Goal: Transaction & Acquisition: Download file/media

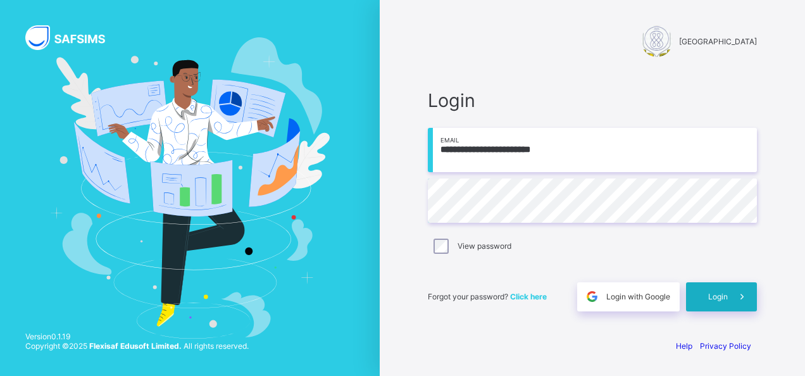
click at [719, 298] on span "Login" at bounding box center [718, 296] width 20 height 9
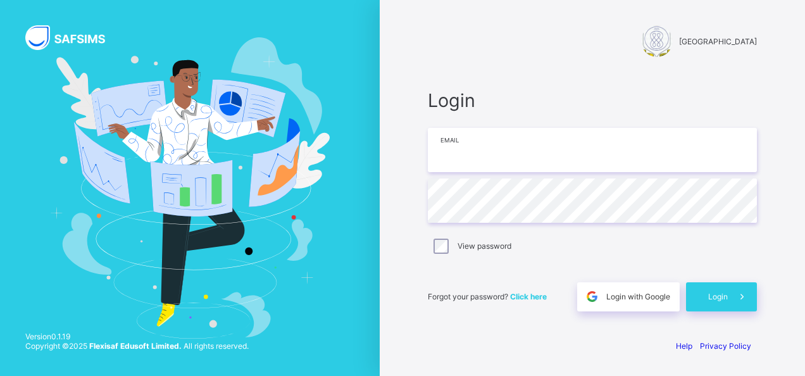
click at [470, 158] on input "email" at bounding box center [592, 150] width 329 height 44
type input "**********"
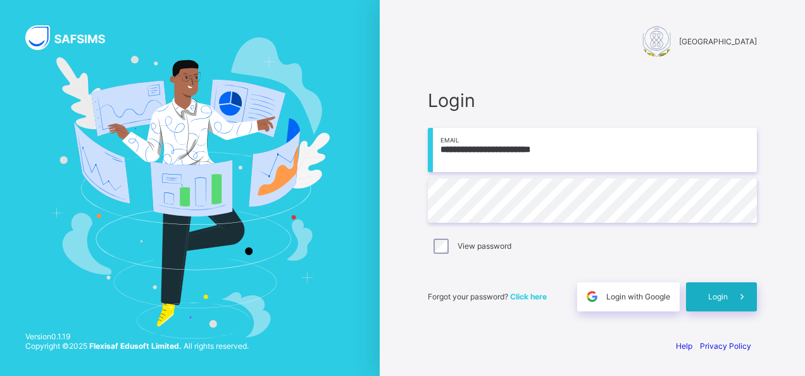
click at [722, 293] on span "Login" at bounding box center [718, 296] width 20 height 9
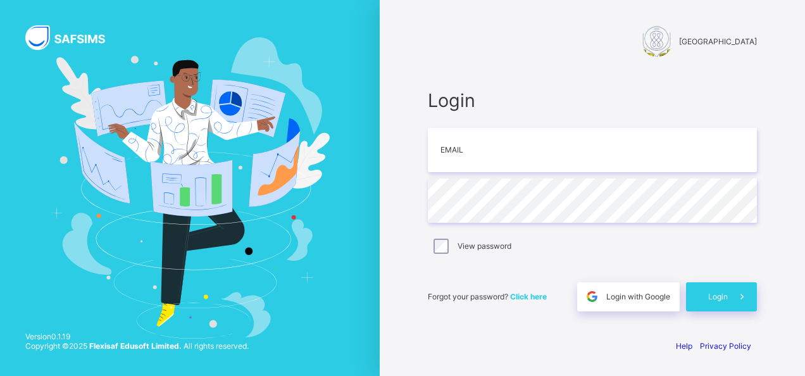
click at [533, 298] on span "Click here" at bounding box center [528, 296] width 37 height 9
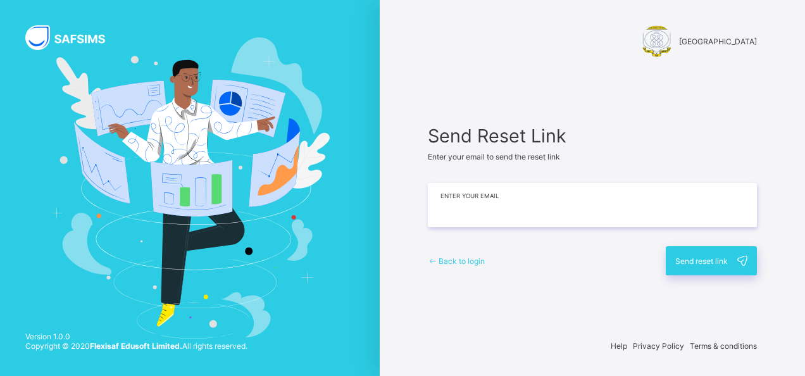
drag, startPoint x: 0, startPoint y: 0, endPoint x: 444, endPoint y: 203, distance: 488.4
click at [444, 203] on input "email" at bounding box center [592, 205] width 329 height 44
type input "**********"
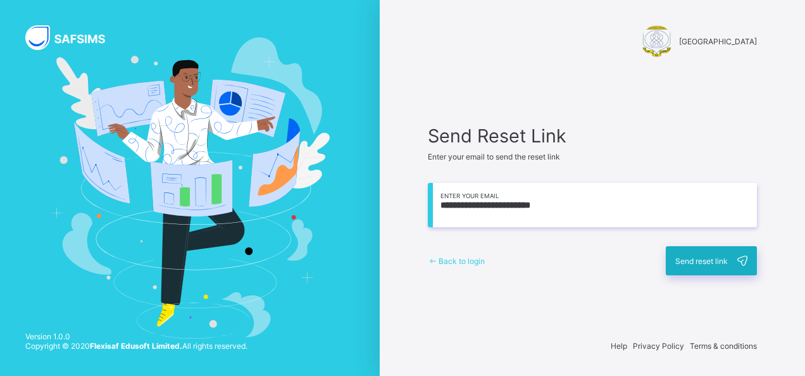
click at [714, 260] on span "Send reset link" at bounding box center [702, 260] width 53 height 9
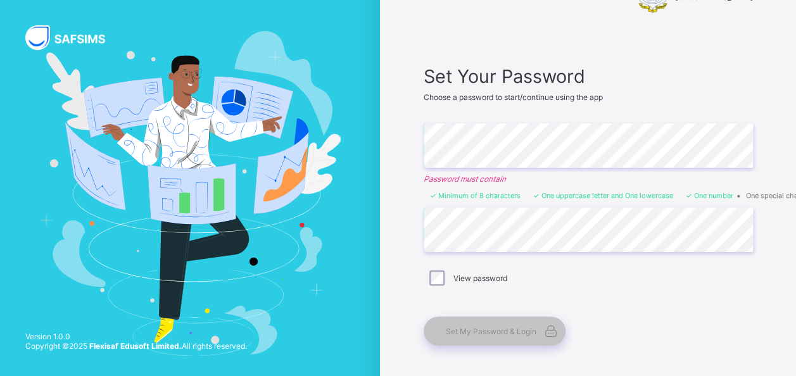
scroll to position [96, 0]
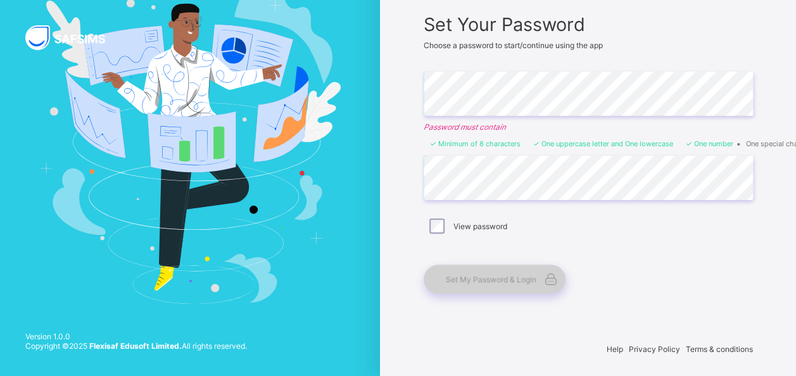
click at [492, 269] on div "Set My Password & Login" at bounding box center [495, 279] width 142 height 29
click at [496, 277] on span "Set My Password & Login" at bounding box center [491, 279] width 91 height 9
click at [504, 275] on span "Set My Password & Login" at bounding box center [491, 279] width 91 height 9
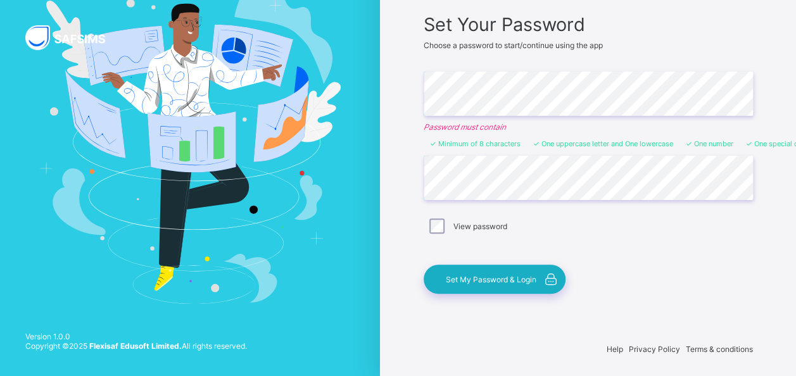
click at [472, 275] on span "Set My Password & Login" at bounding box center [491, 279] width 91 height 9
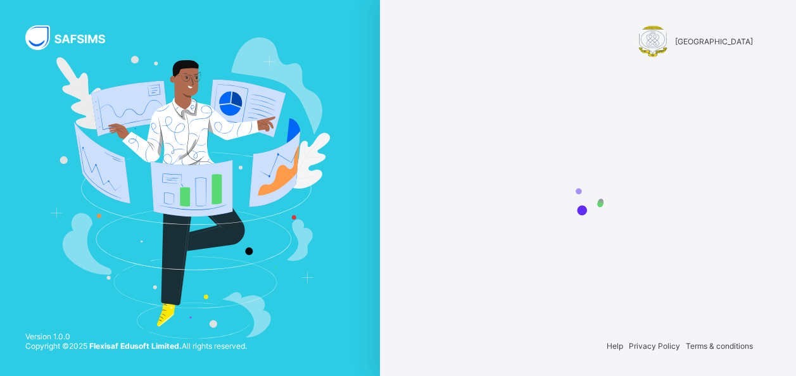
scroll to position [0, 0]
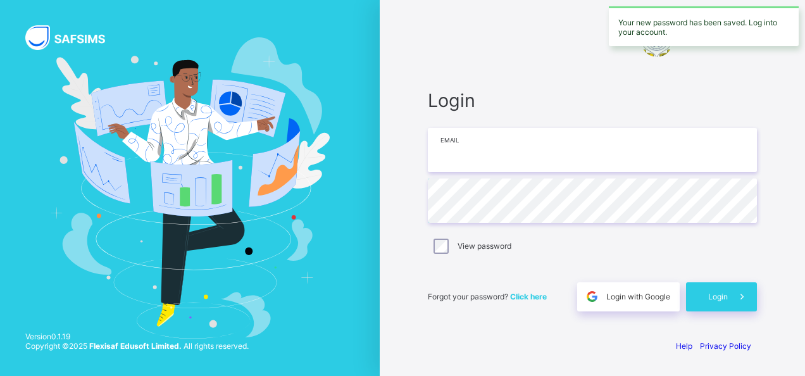
click at [472, 149] on input "email" at bounding box center [592, 150] width 329 height 44
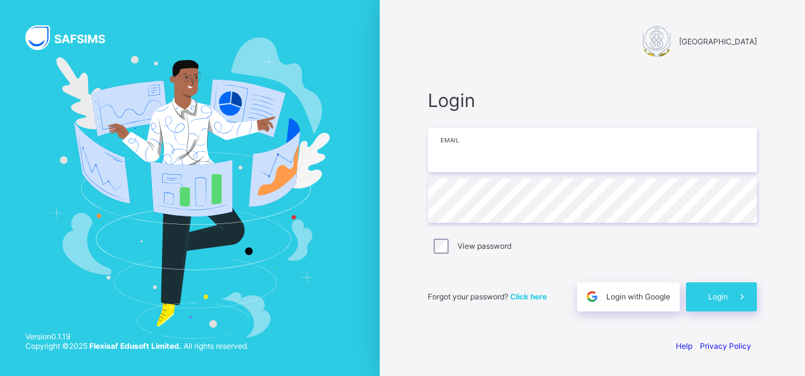
click at [473, 155] on input "email" at bounding box center [592, 150] width 329 height 44
click at [461, 148] on input "email" at bounding box center [592, 150] width 329 height 44
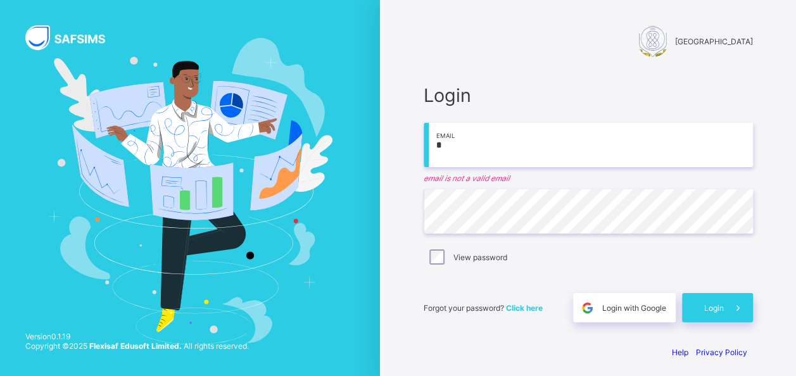
type input "**********"
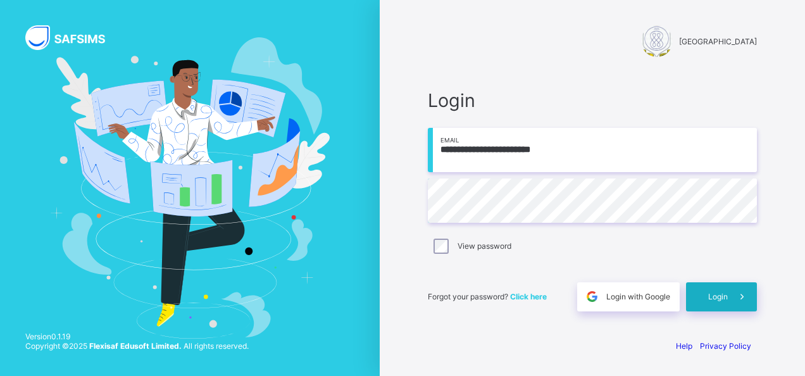
click at [727, 292] on div "Login" at bounding box center [721, 296] width 71 height 29
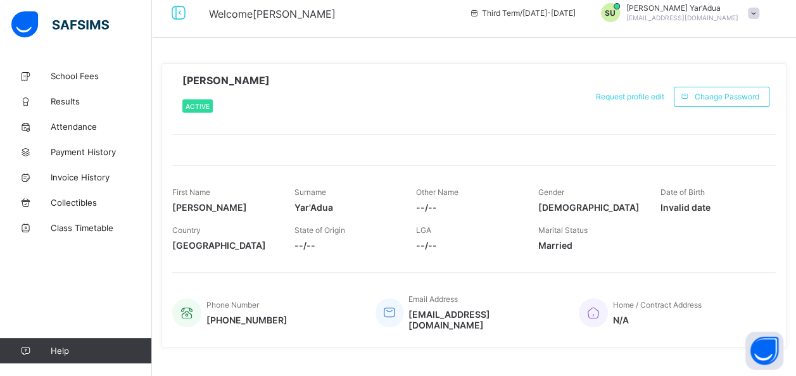
scroll to position [24, 0]
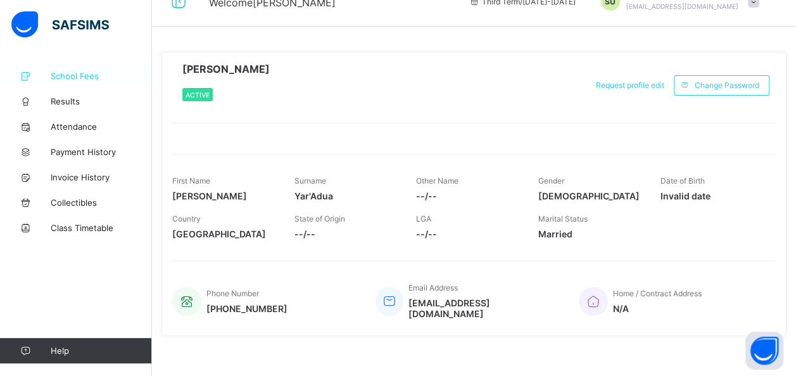
click at [75, 75] on span "School Fees" at bounding box center [101, 76] width 101 height 10
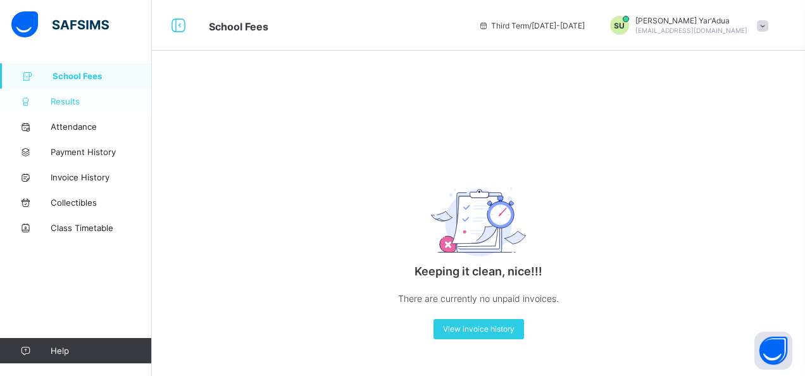
click at [79, 100] on span "Results" at bounding box center [101, 101] width 101 height 10
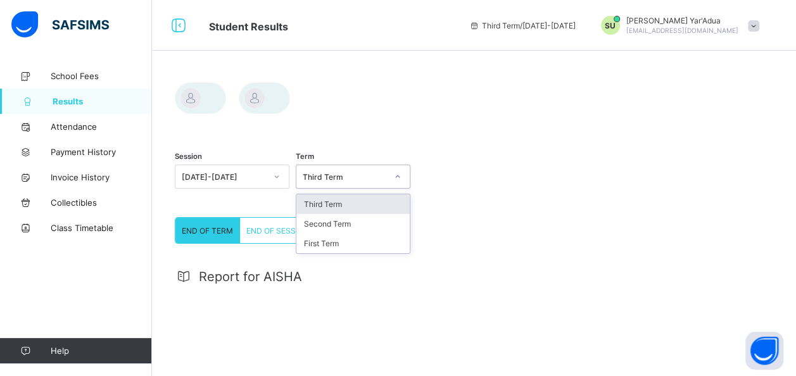
click at [337, 175] on div "Third Term" at bounding box center [345, 176] width 84 height 9
click at [359, 204] on div "Third Term" at bounding box center [352, 204] width 113 height 20
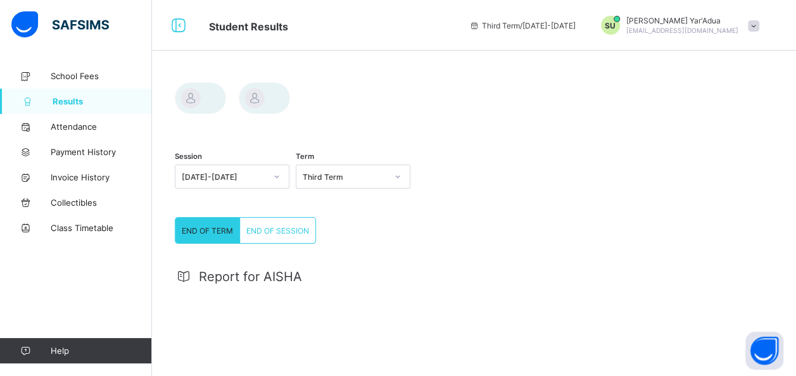
click at [199, 226] on span "END OF TERM" at bounding box center [207, 230] width 51 height 9
click at [260, 227] on span "END OF SESSION" at bounding box center [277, 230] width 63 height 9
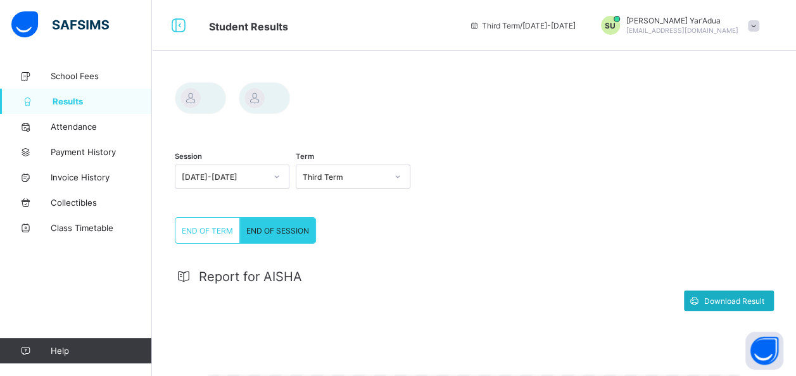
click at [738, 295] on div "Download Result" at bounding box center [729, 301] width 90 height 20
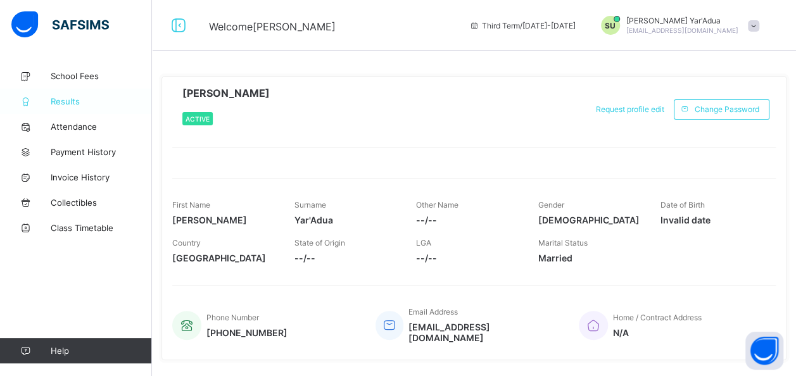
click at [68, 105] on span "Results" at bounding box center [101, 101] width 101 height 10
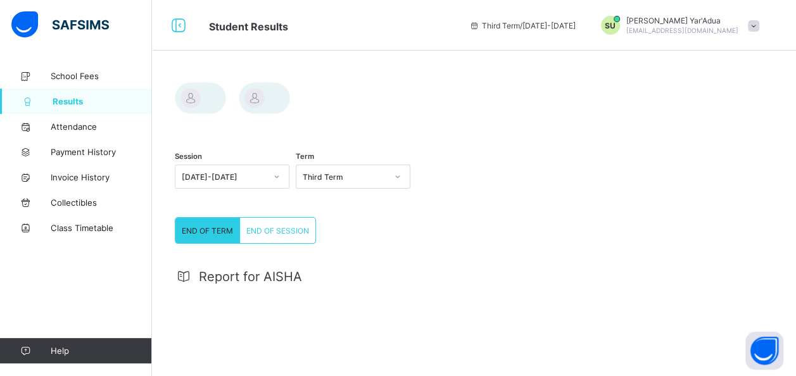
click at [401, 173] on icon at bounding box center [398, 176] width 8 height 13
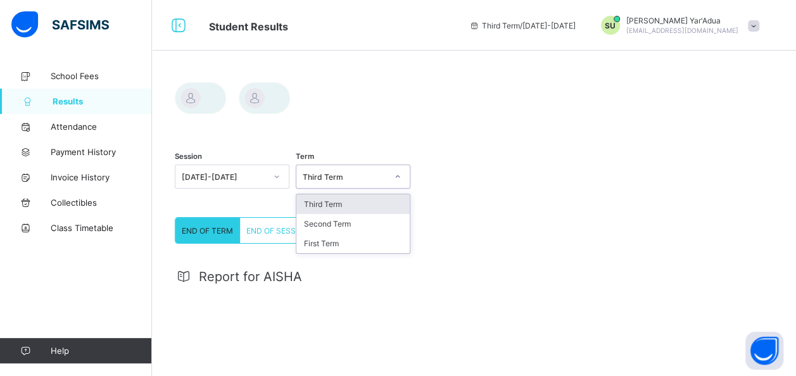
click at [385, 203] on div "Third Term" at bounding box center [352, 204] width 113 height 20
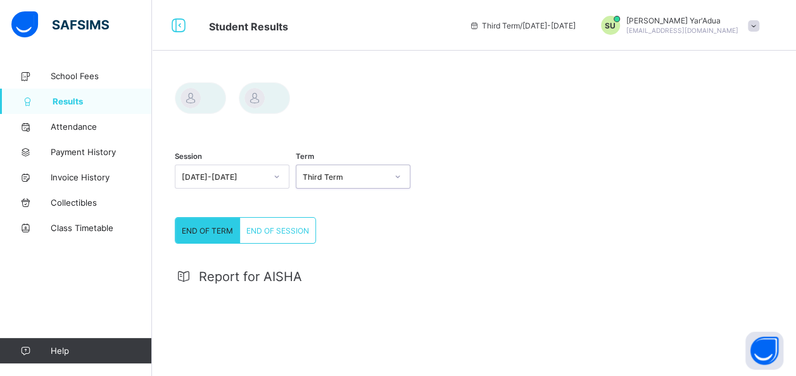
click at [258, 224] on div "END OF SESSION" at bounding box center [277, 230] width 75 height 25
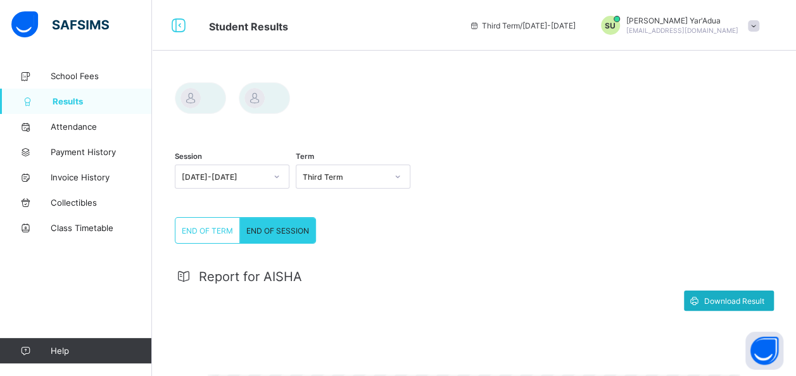
click at [751, 296] on span "Download Result" at bounding box center [734, 300] width 60 height 9
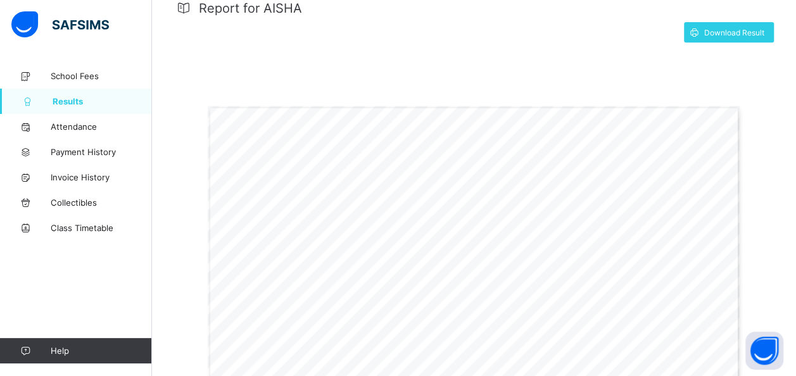
scroll to position [83, 0]
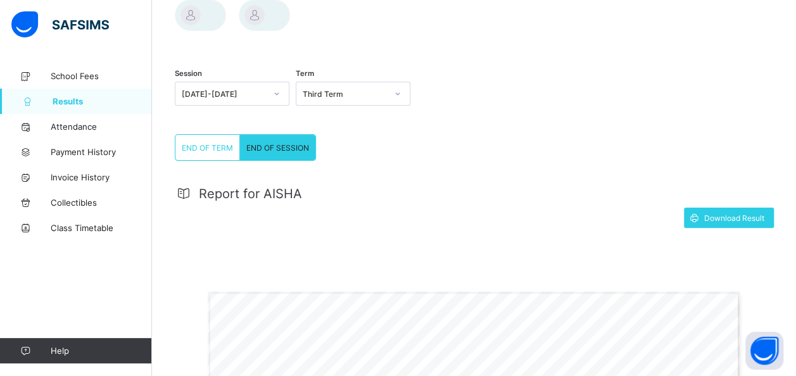
drag, startPoint x: 469, startPoint y: 170, endPoint x: 467, endPoint y: 160, distance: 10.2
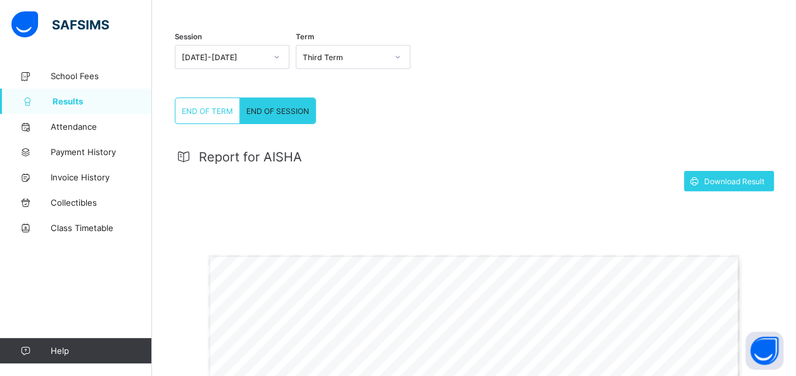
scroll to position [0, 0]
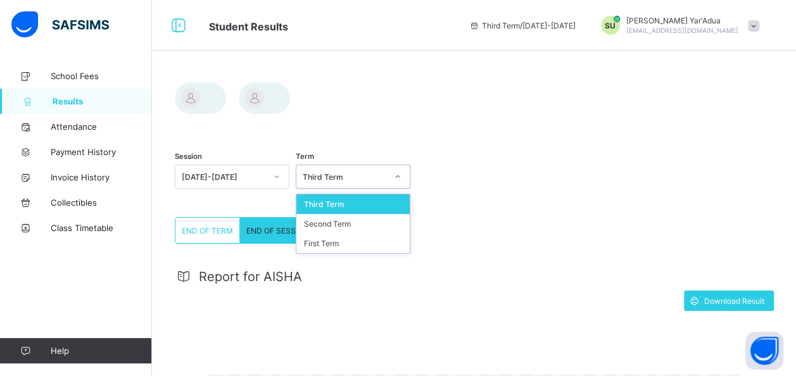
click at [401, 175] on icon at bounding box center [398, 176] width 8 height 13
click at [375, 203] on div "Third Term" at bounding box center [352, 204] width 113 height 20
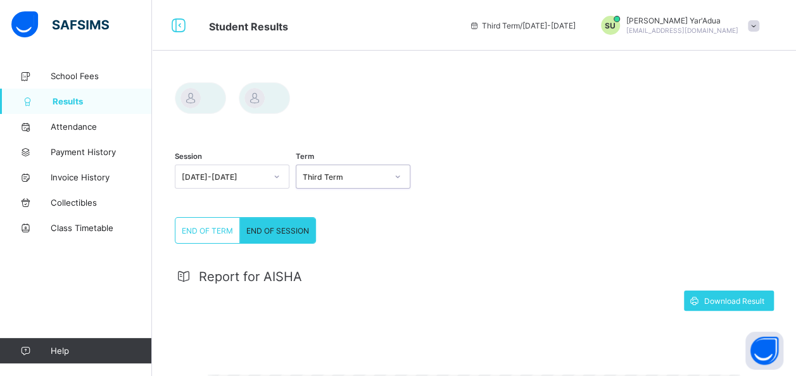
click at [286, 228] on span "END OF SESSION" at bounding box center [277, 230] width 63 height 9
